Goal: Obtain resource: Download file/media

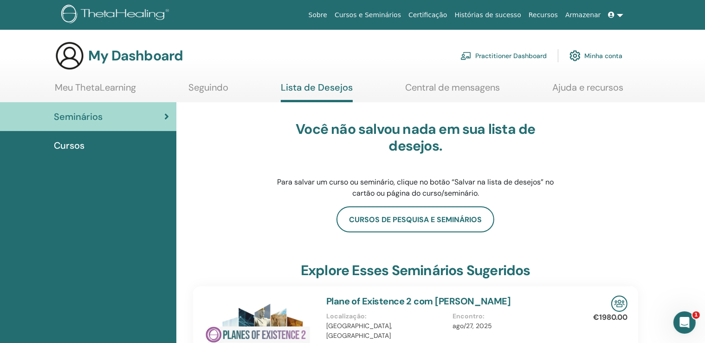
click at [67, 145] on span "Cursos" at bounding box center [69, 145] width 31 height 14
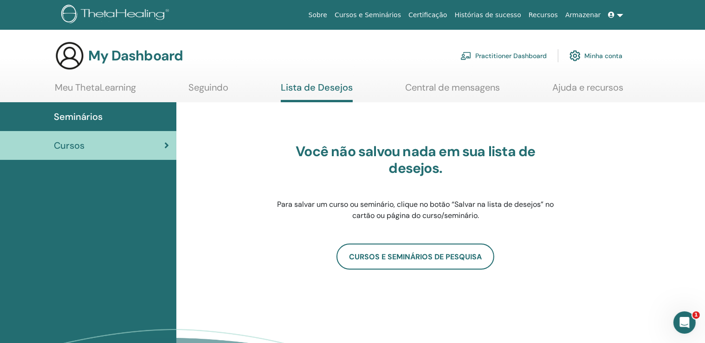
click at [166, 150] on div "Cursos" at bounding box center [88, 145] width 162 height 14
click at [590, 58] on link "Minha conta" at bounding box center [596, 55] width 53 height 20
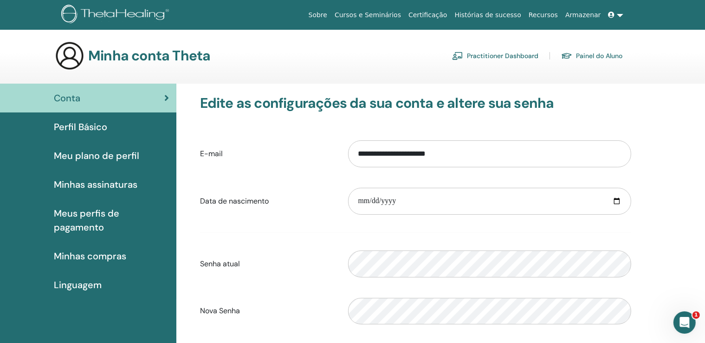
click at [451, 19] on link "Certificação" at bounding box center [428, 14] width 46 height 17
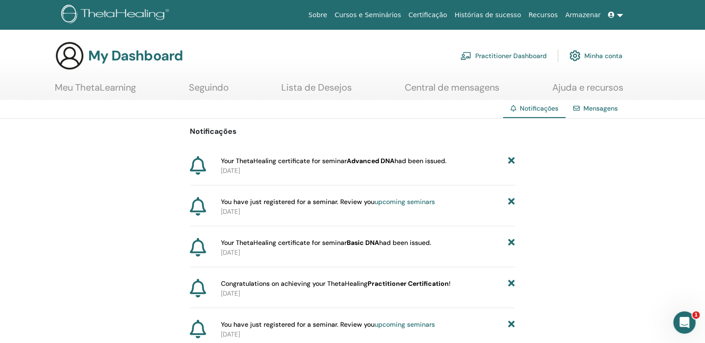
click at [97, 91] on link "Meu ThetaLearning" at bounding box center [95, 91] width 81 height 18
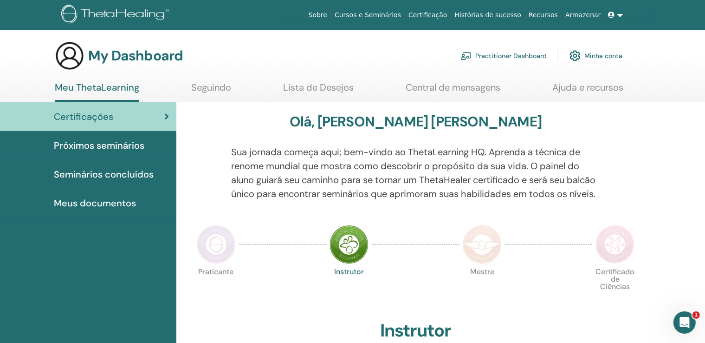
click at [125, 200] on span "Meus documentos" at bounding box center [95, 203] width 82 height 14
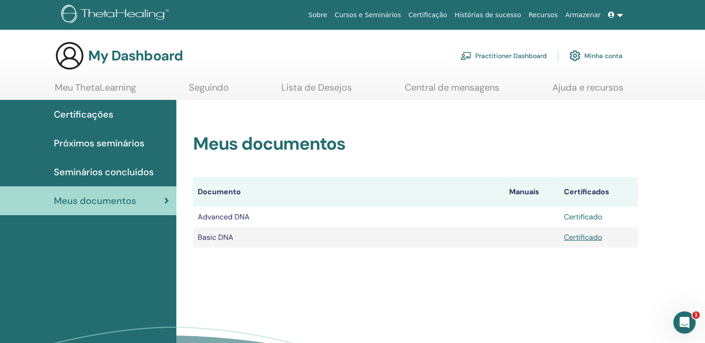
click at [585, 216] on link "Certificado" at bounding box center [583, 217] width 38 height 10
